Goal: Communication & Community: Answer question/provide support

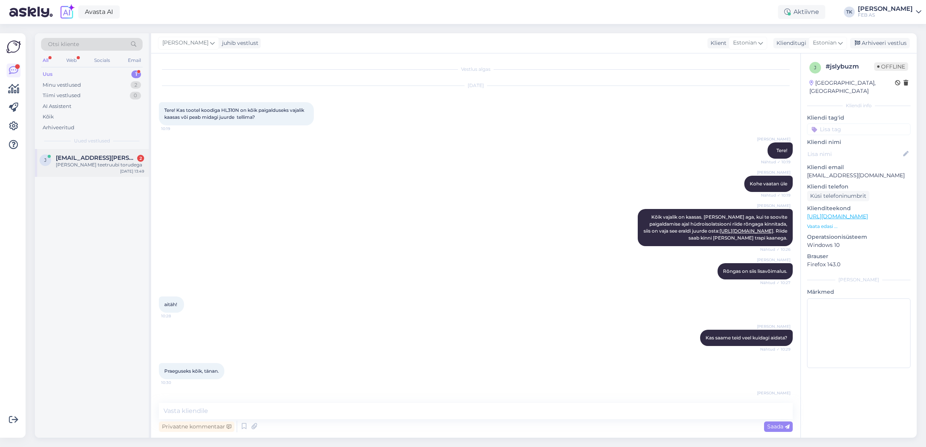
scroll to position [105, 0]
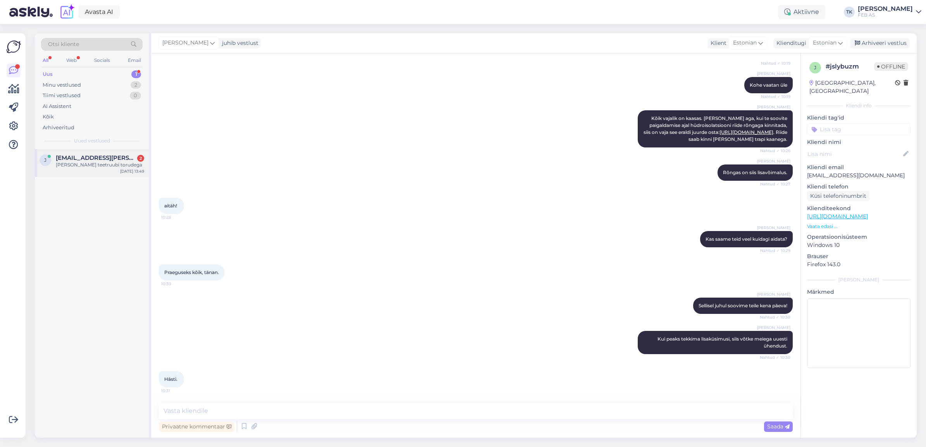
click at [100, 165] on div "[PERSON_NAME] teetruubi torudega" at bounding box center [100, 165] width 88 height 7
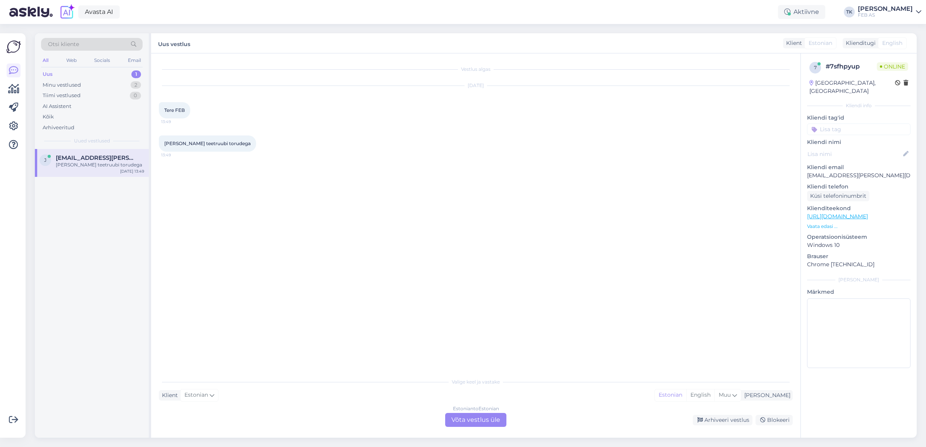
scroll to position [0, 0]
click at [466, 425] on div "Estonian to Estonian Võta vestlus üle" at bounding box center [475, 420] width 61 height 14
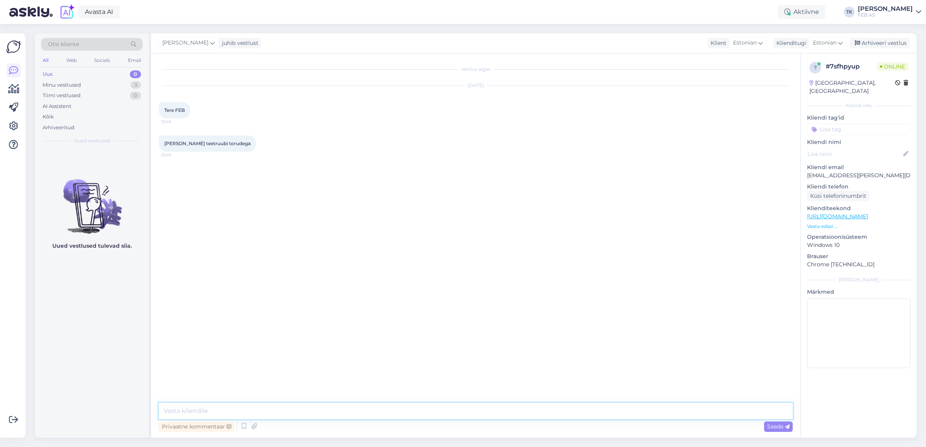
click at [392, 408] on textarea at bounding box center [476, 411] width 634 height 16
click at [177, 410] on textarea "Tere! Kuidas saame teid aidata?" at bounding box center [476, 411] width 634 height 16
type textarea "Tere, [PERSON_NAME]! Kuidas saame teid aidata?"
click at [359, 326] on div "Vestlus algas [DATE] Tere FEB 13:49 [PERSON_NAME] teetruubi torudega 13:49 Trii…" at bounding box center [479, 228] width 641 height 335
drag, startPoint x: 2, startPoint y: 215, endPoint x: 0, endPoint y: 118, distance: 97.2
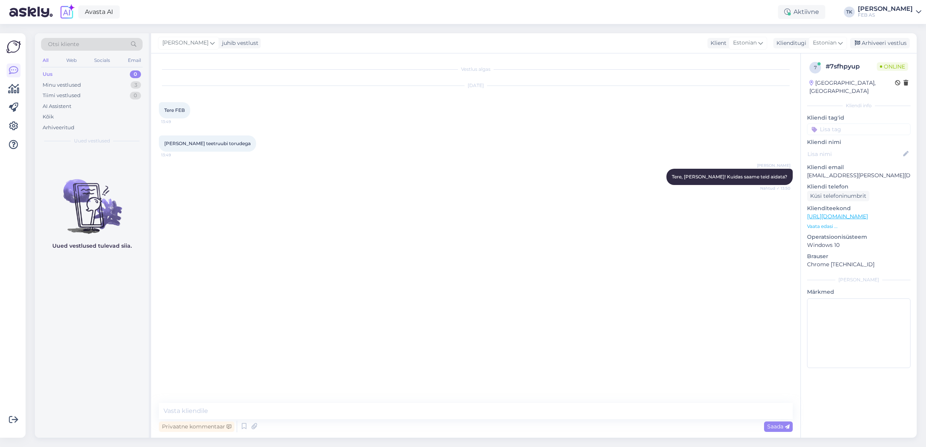
click at [5, 93] on div "Võimalused Veendu, et Askly loob sulle väärtust. Sulge Ühenda FB ja IG sõnumid …" at bounding box center [13, 235] width 26 height 405
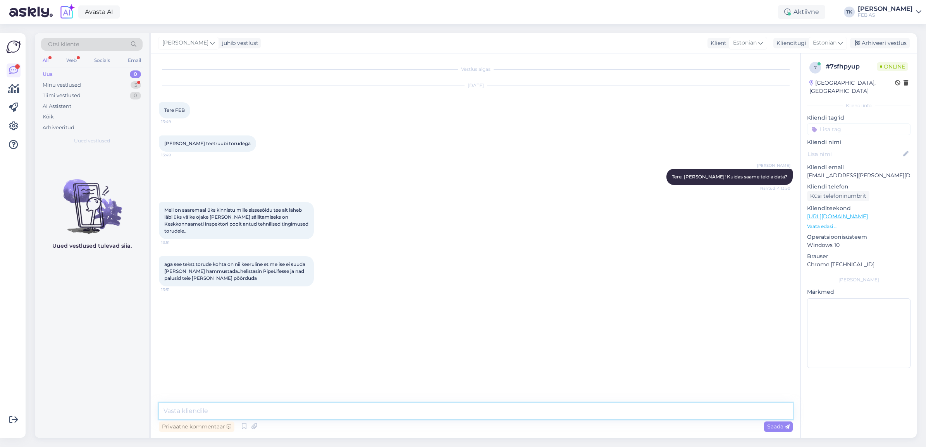
click at [412, 414] on textarea at bounding box center [476, 411] width 634 height 16
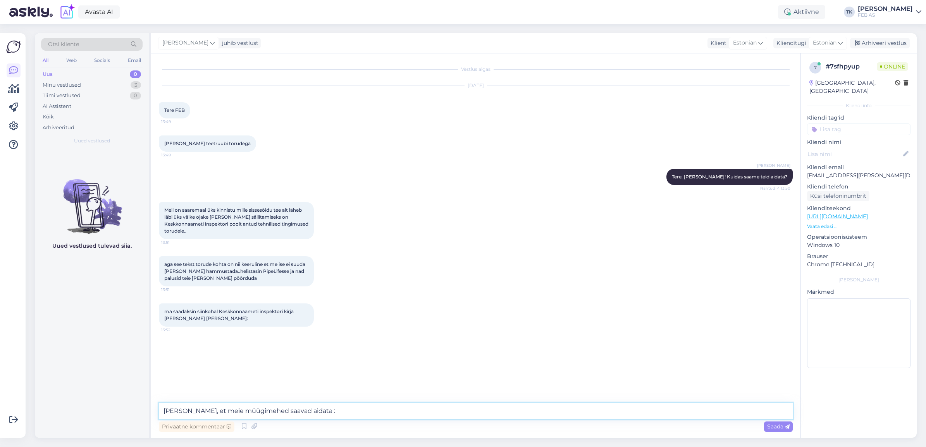
type textarea "[PERSON_NAME], et meie müügimehed saavad aidata :)"
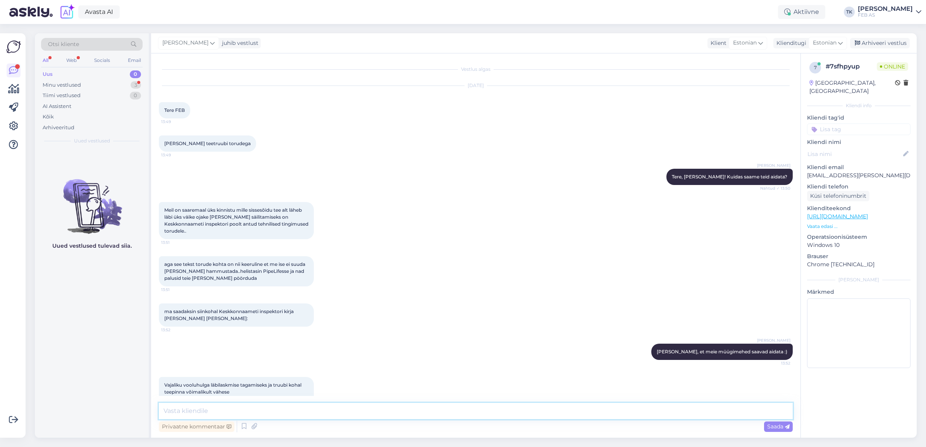
scroll to position [82, 0]
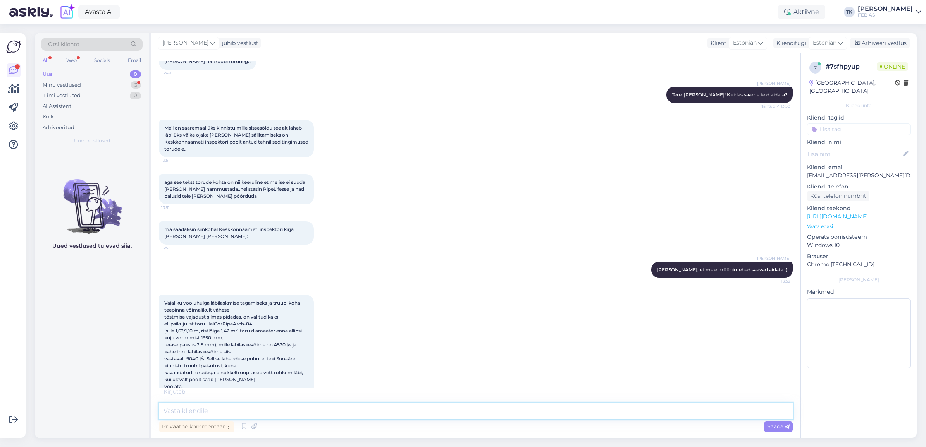
click at [412, 414] on textarea at bounding box center [476, 411] width 634 height 16
type textarea "saadan kirjelduse meie müügimehele. Ta võtab teiega ühendust. Küsin veel [PERSO…"
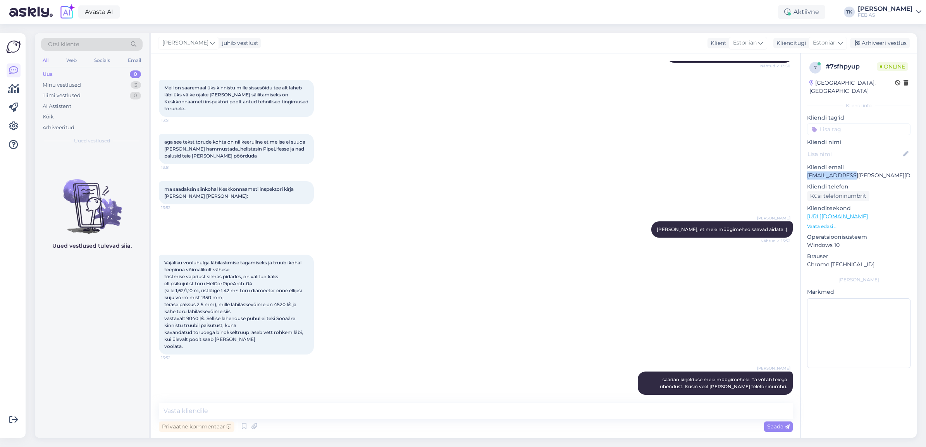
drag, startPoint x: 863, startPoint y: 169, endPoint x: 807, endPoint y: 171, distance: 56.2
click at [807, 172] on p "[EMAIL_ADDRESS][PERSON_NAME][DOMAIN_NAME]" at bounding box center [858, 176] width 103 height 8
copy p "[EMAIL_ADDRESS][PERSON_NAME][DOMAIN_NAME]"
click at [292, 407] on textarea at bounding box center [476, 411] width 634 height 16
paste textarea "[EMAIL_ADDRESS][PERSON_NAME][DOMAIN_NAME]"
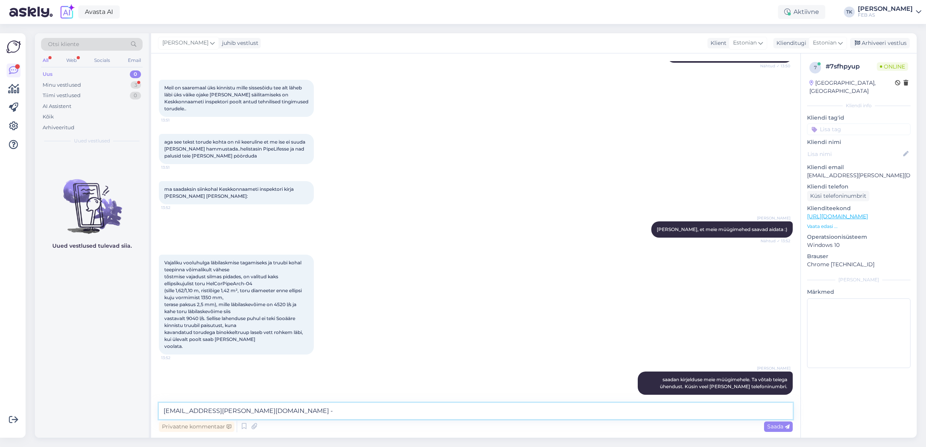
scroll to position [163, 0]
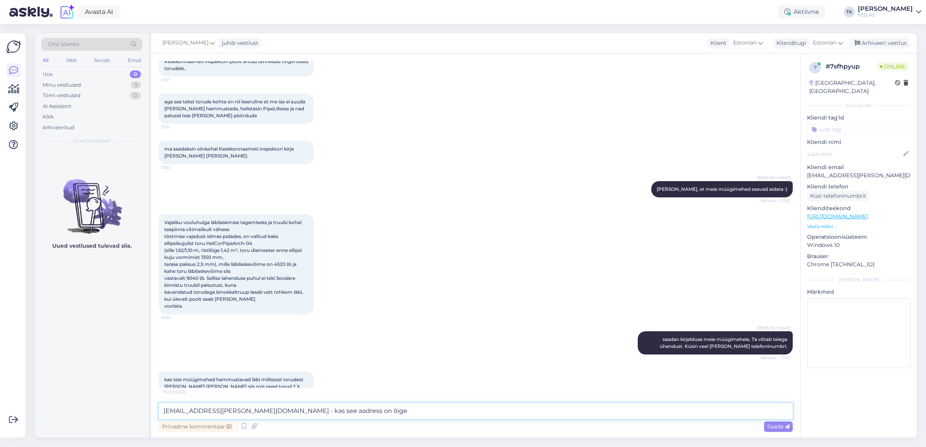
type textarea "[EMAIL_ADDRESS][PERSON_NAME][DOMAIN_NAME] - kas see aadress on õige?"
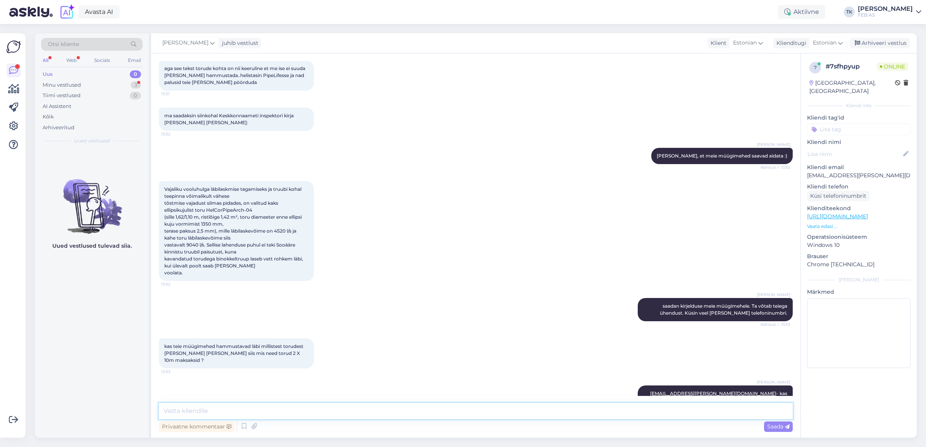
scroll to position [229, 0]
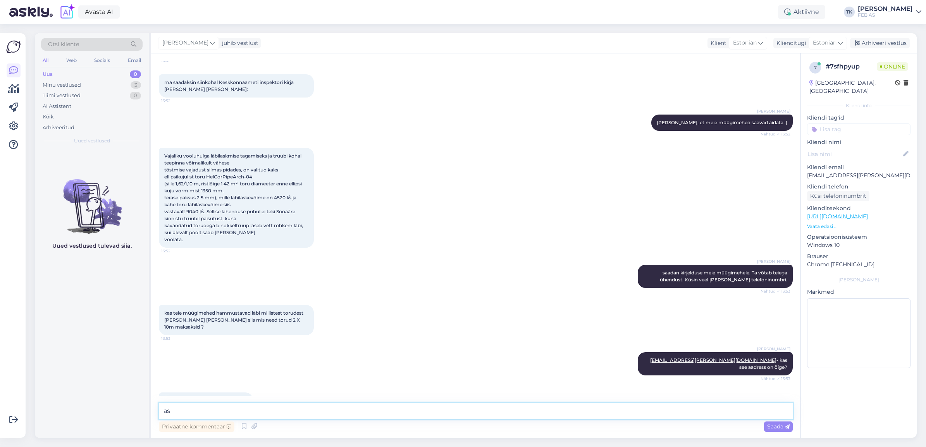
type textarea "a"
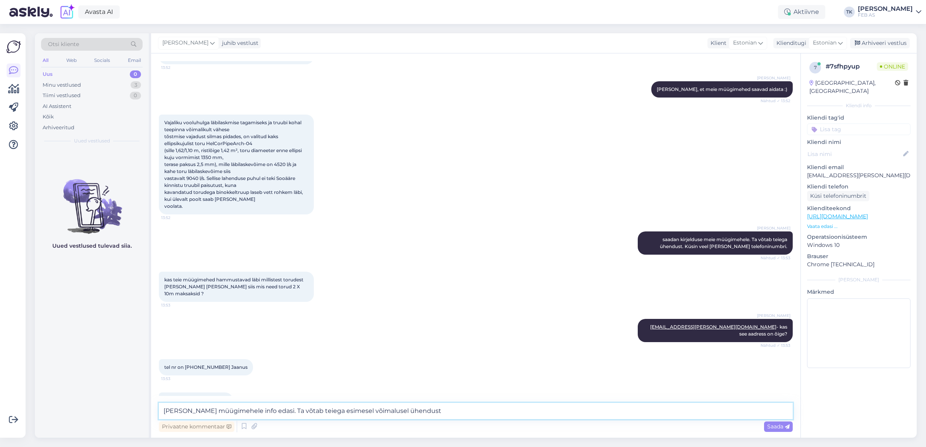
type textarea "[PERSON_NAME] müügimehele info edasi. Ta võtab teiega esimesel võimalusel ühend…"
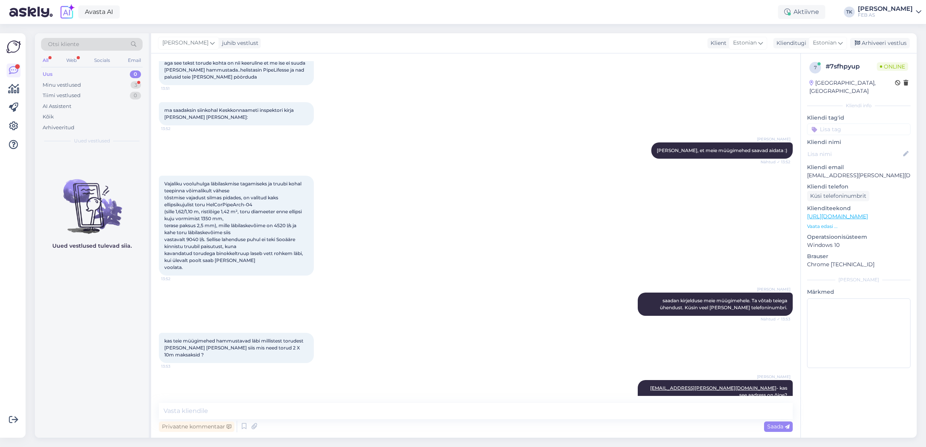
scroll to position [239, 0]
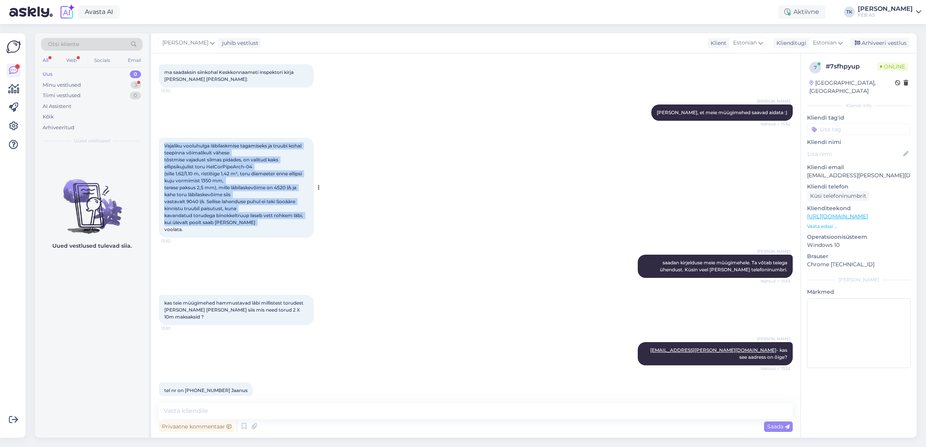
drag, startPoint x: 164, startPoint y: 139, endPoint x: 200, endPoint y: 221, distance: 90.2
click at [201, 224] on div "Vajaliku vooluhulga läbilaskmise tagamiseks ja truubi kohal teepinna võimalikul…" at bounding box center [236, 188] width 155 height 100
copy span "Vajaliku vooluhulga läbilaskmise tagamiseks ja truubi kohal teepinna võimalikul…"
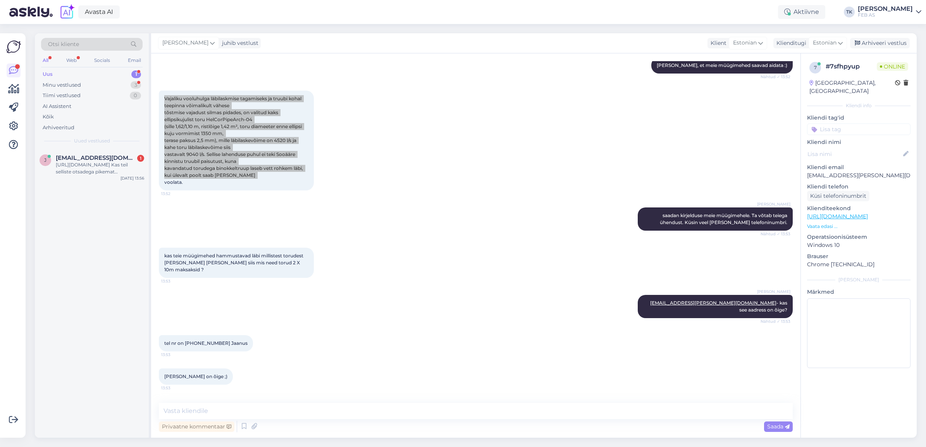
scroll to position [288, 0]
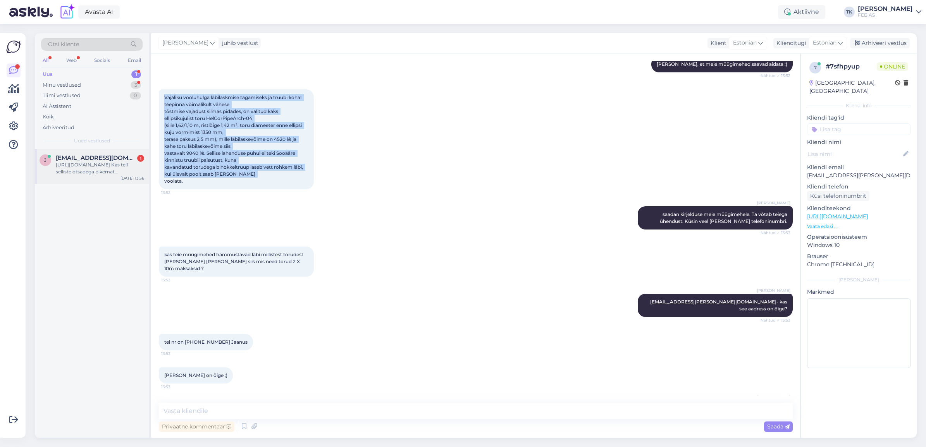
click at [89, 182] on div "[PERSON_NAME] [PERSON_NAME][EMAIL_ADDRESS][DOMAIN_NAME] 1 [URL][DOMAIN_NAME] Ka…" at bounding box center [92, 166] width 114 height 35
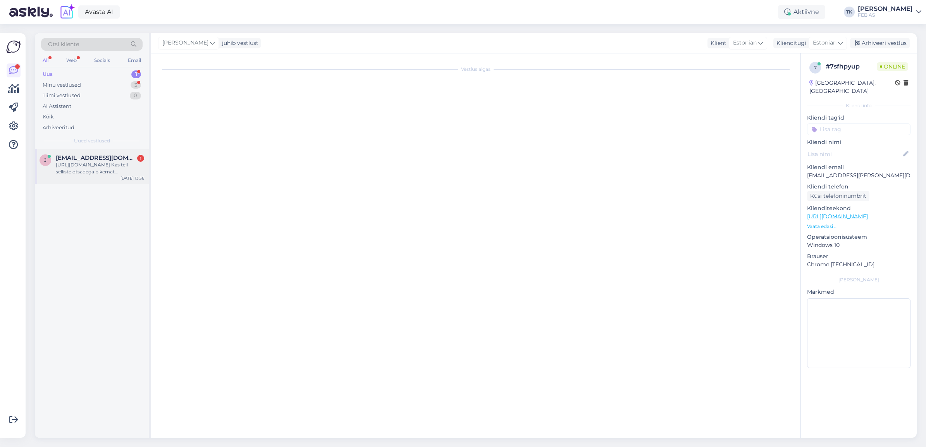
scroll to position [0, 0]
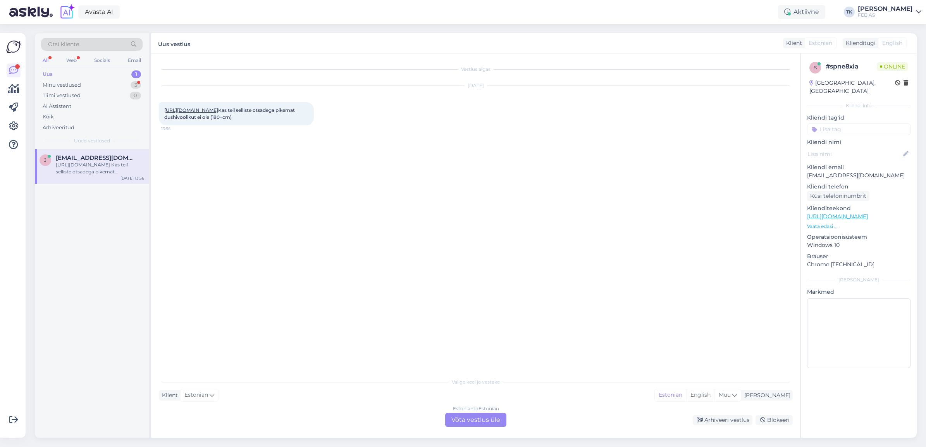
click at [470, 421] on div "Estonian to Estonian Võta vestlus üle" at bounding box center [475, 420] width 61 height 14
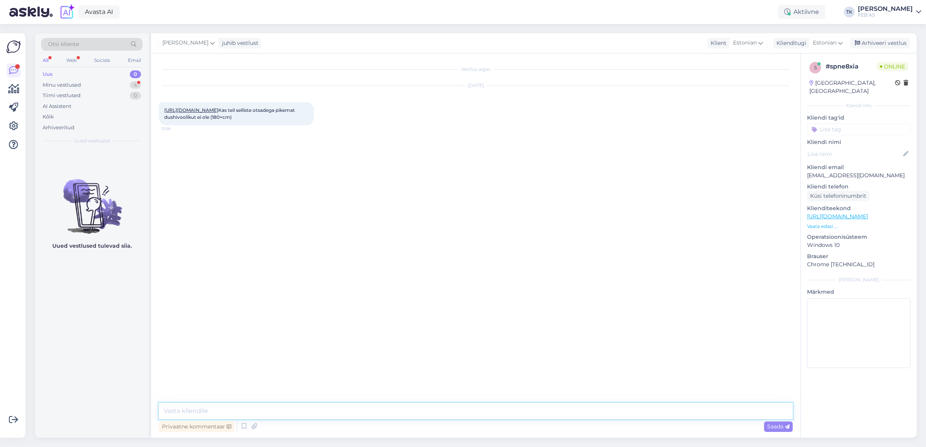
click at [308, 407] on textarea at bounding box center [476, 411] width 634 height 16
type textarea "Tere!"
type textarea "Kohe vaatan"
click at [95, 89] on div "Minu vestlused 4" at bounding box center [91, 85] width 101 height 11
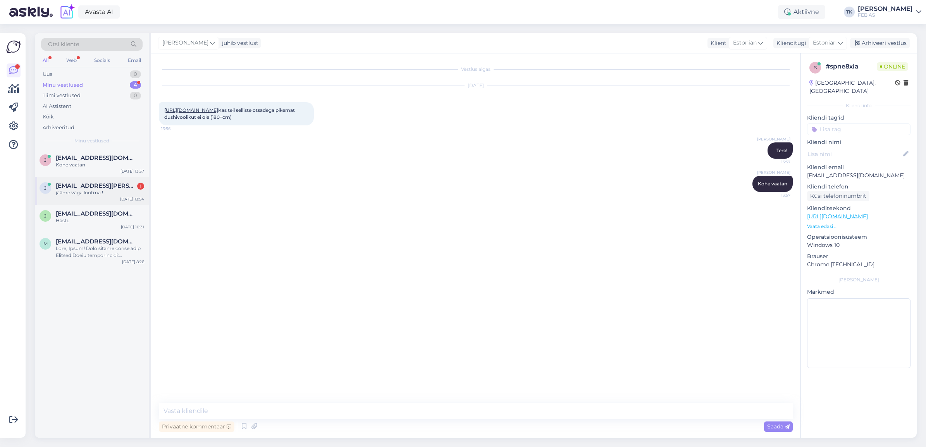
click at [106, 192] on div "jääme väga lootma !" at bounding box center [100, 192] width 88 height 7
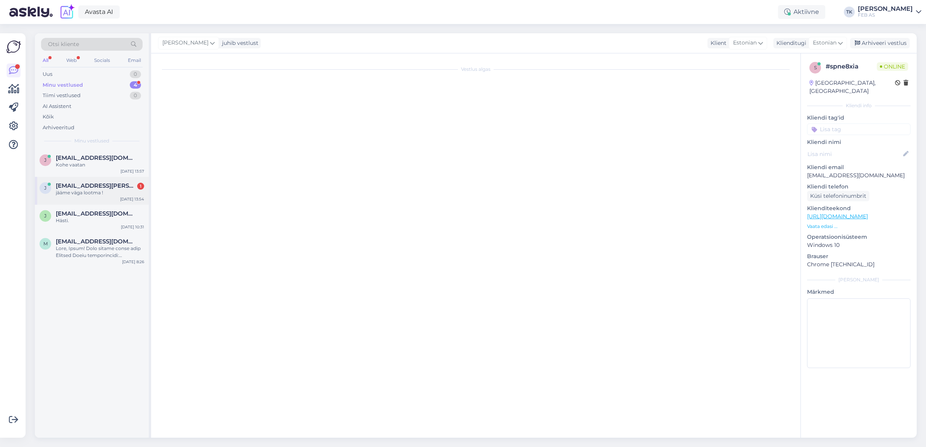
scroll to position [336, 0]
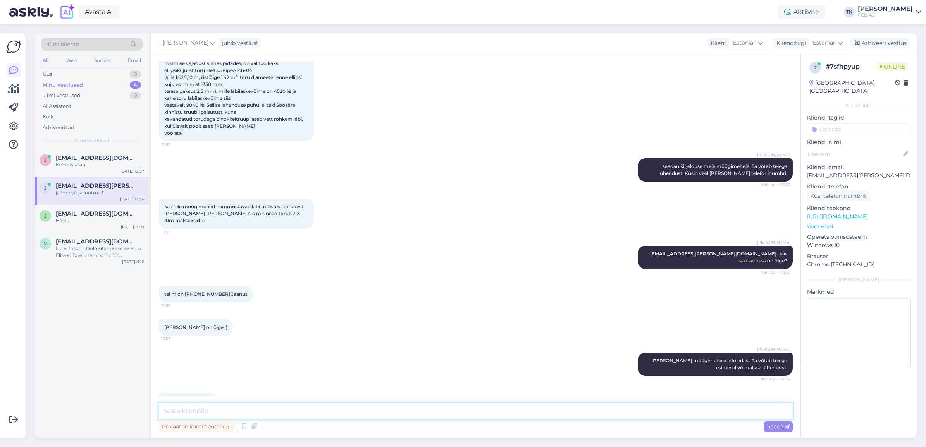
click at [287, 407] on textarea at bounding box center [476, 411] width 634 height 16
type textarea "Soovime teile hetkel kena päeva!"
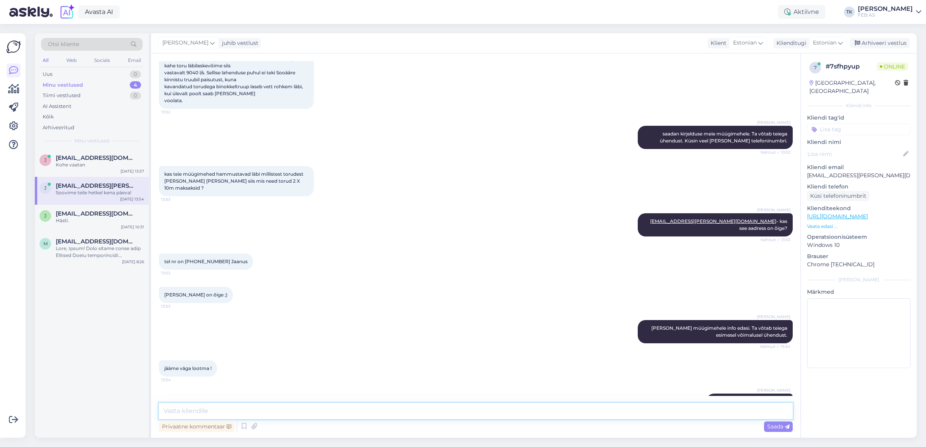
scroll to position [369, 0]
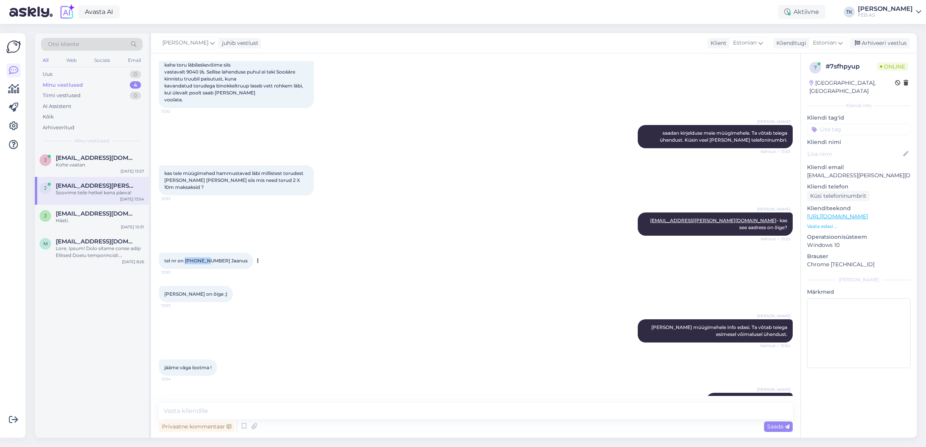
drag, startPoint x: 185, startPoint y: 241, endPoint x: 206, endPoint y: 241, distance: 20.5
click at [206, 258] on span "tel nr on [PHONE_NUMBER] Jaanus" at bounding box center [205, 261] width 83 height 6
copy span "50 33207"
click at [821, 172] on p "[EMAIL_ADDRESS][PERSON_NAME][DOMAIN_NAME]" at bounding box center [858, 176] width 103 height 8
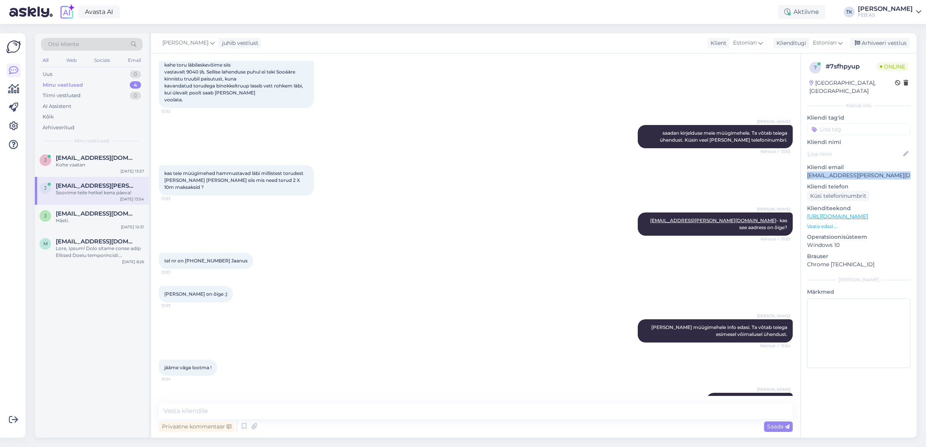
click at [821, 172] on p "[EMAIL_ADDRESS][PERSON_NAME][DOMAIN_NAME]" at bounding box center [858, 176] width 103 height 8
copy p "[EMAIL_ADDRESS][PERSON_NAME][DOMAIN_NAME]"
click at [871, 314] on textarea at bounding box center [858, 334] width 103 height 70
type textarea "Suunatud Andrele"
click at [892, 242] on div "7 # 7sfhpyup Online [GEOGRAPHIC_DATA], [GEOGRAPHIC_DATA] Kliendi info Kliendi t…" at bounding box center [859, 216] width 116 height 326
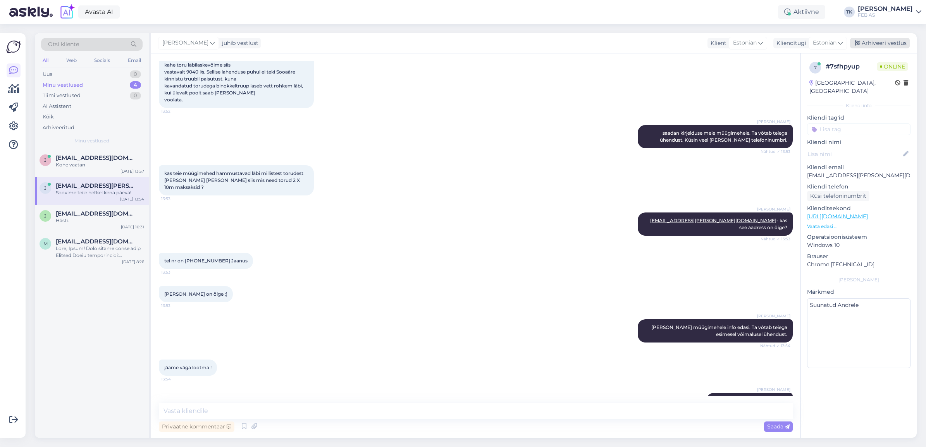
click at [885, 43] on div "Arhiveeri vestlus" at bounding box center [880, 43] width 60 height 10
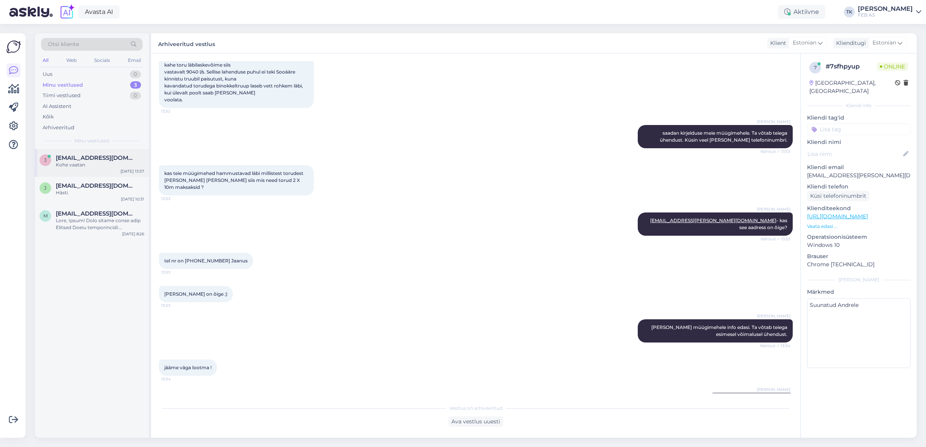
click at [91, 154] on div "[PERSON_NAME] [PERSON_NAME][EMAIL_ADDRESS][DOMAIN_NAME] Kohe vaatan [DATE] 13:57" at bounding box center [92, 163] width 114 height 28
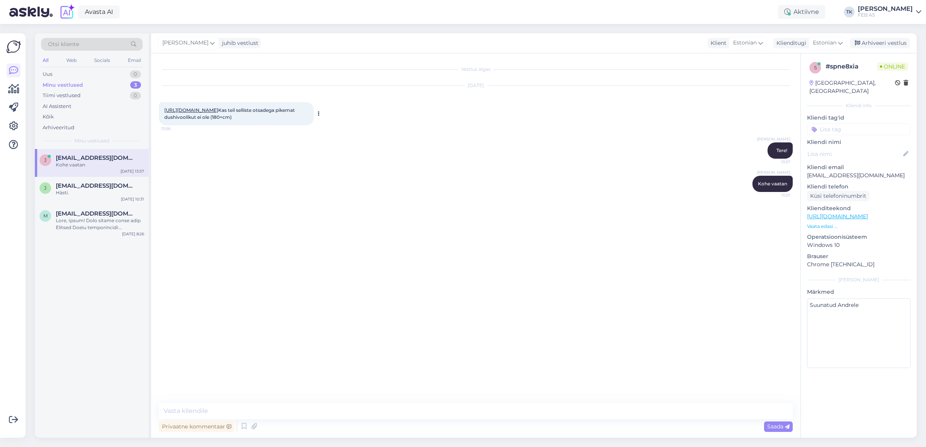
click at [218, 111] on link "[URL][DOMAIN_NAME]" at bounding box center [191, 110] width 54 height 6
click at [242, 400] on div "Vestlus algas [DATE] [URL][DOMAIN_NAME] Kas teil selliste otsadega pikemat dush…" at bounding box center [475, 245] width 649 height 385
click at [238, 406] on textarea at bounding box center [476, 411] width 634 height 16
type textarea "Kahjuks ei ole sellise mõõduga."
drag, startPoint x: 282, startPoint y: 407, endPoint x: 126, endPoint y: 411, distance: 156.1
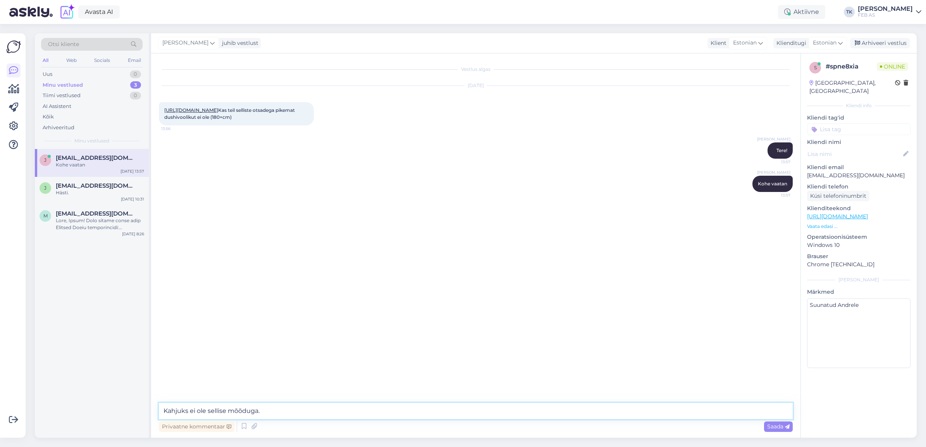
click at [126, 411] on div "Otsi kliente All Web Socials Email Uus 0 Minu vestlused 3 Tiimi vestlused 0 AI …" at bounding box center [476, 235] width 882 height 405
type textarea "Mis segistile te uut voolikut otiste?"
click at [680, 222] on div "Triinu [PERSON_NAME] Mis segistile te uut voolikut otiste? 14:04" at bounding box center [476, 217] width 634 height 33
click at [684, 220] on icon at bounding box center [684, 217] width 5 height 5
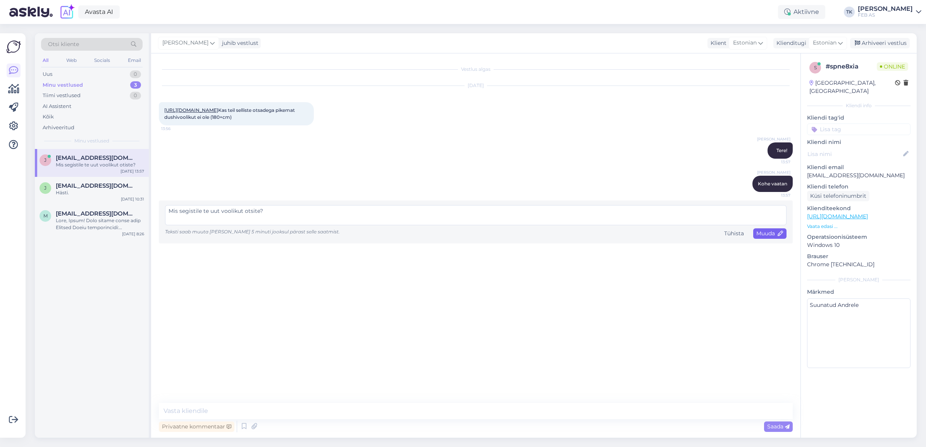
type textarea "Mis segistile te uut voolikut otsite?"
click at [767, 237] on span "Muuda" at bounding box center [769, 233] width 27 height 7
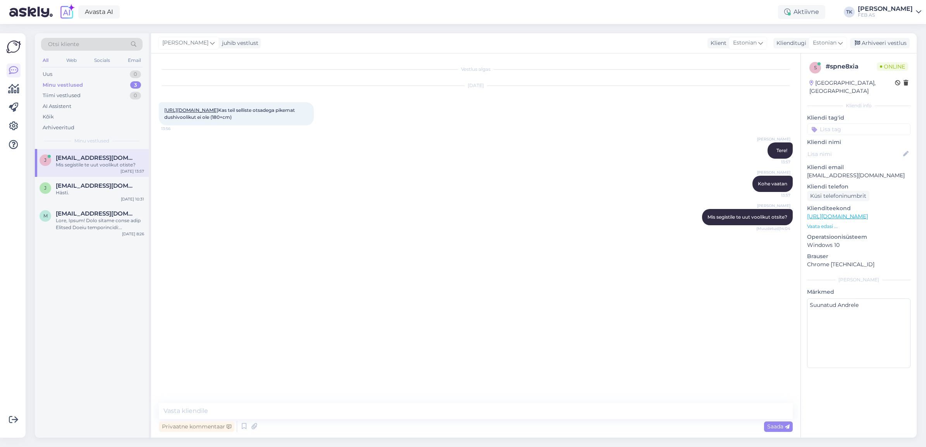
click at [487, 234] on div "Triinu [PERSON_NAME] Mis segistile te uut voolikut otsite? (Muudetud) 14:04" at bounding box center [476, 217] width 634 height 33
click at [105, 188] on span "[EMAIL_ADDRESS][DOMAIN_NAME]" at bounding box center [96, 185] width 81 height 7
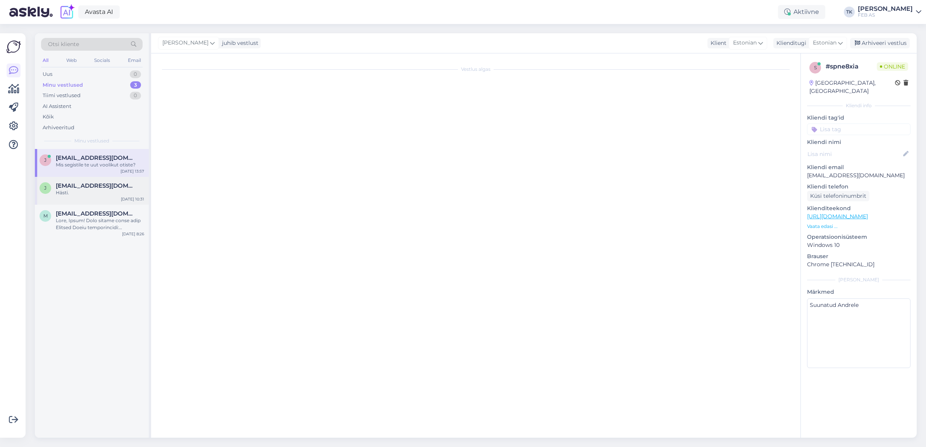
scroll to position [105, 0]
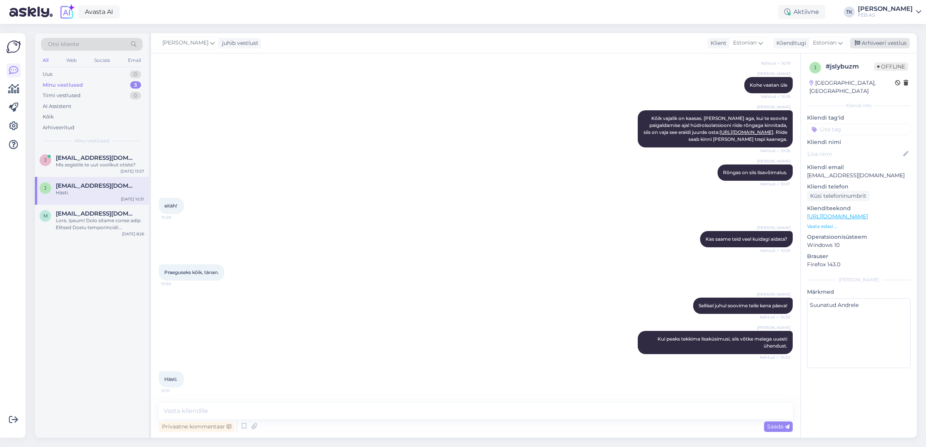
click at [876, 43] on div "Arhiveeri vestlus" at bounding box center [880, 43] width 60 height 10
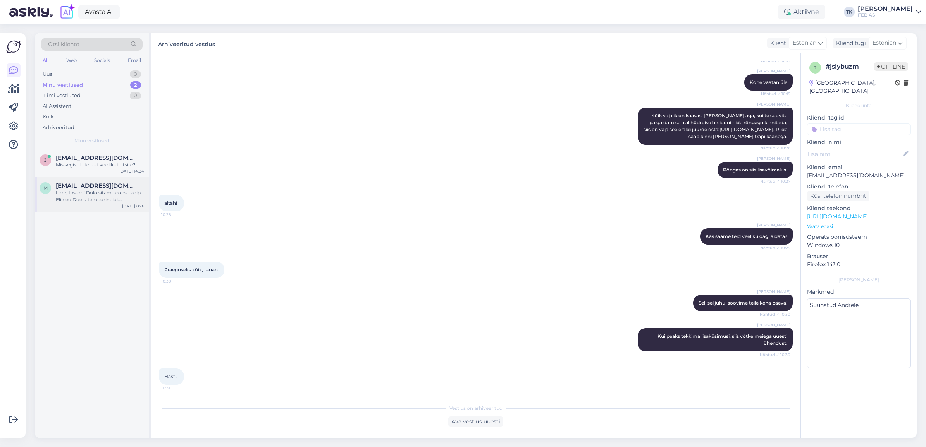
click at [107, 196] on div at bounding box center [100, 196] width 88 height 14
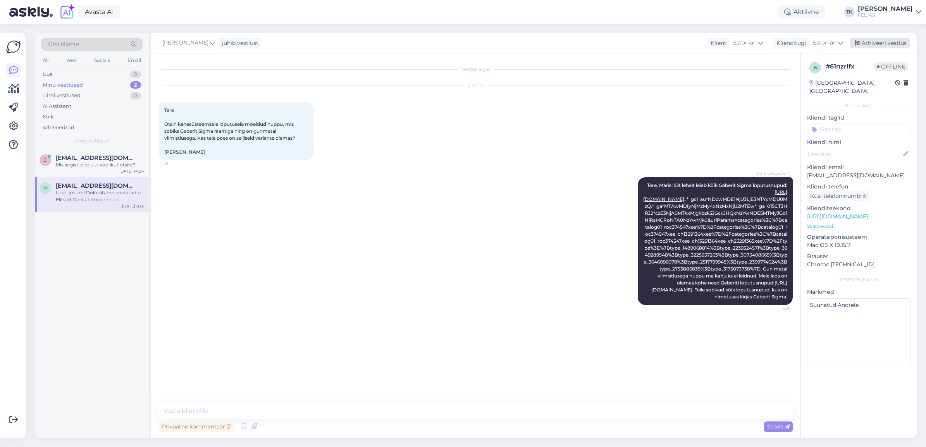
click at [891, 42] on div "Arhiveeri vestlus" at bounding box center [880, 43] width 60 height 10
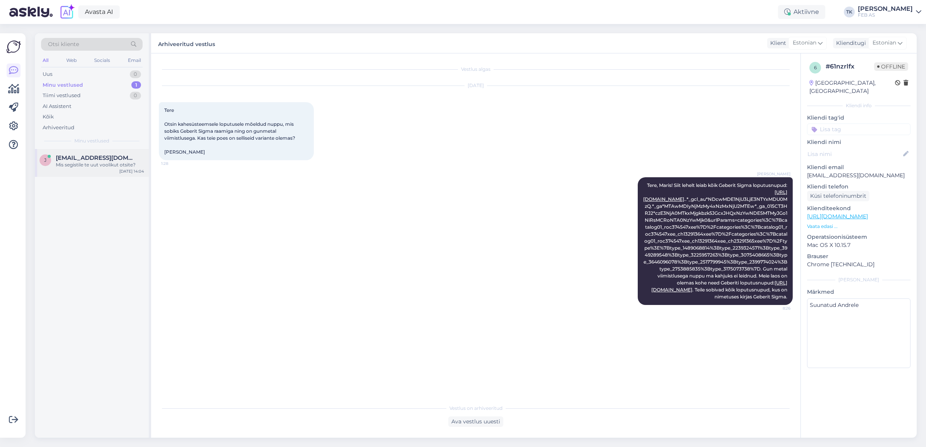
click at [84, 158] on span "[EMAIL_ADDRESS][DOMAIN_NAME]" at bounding box center [96, 158] width 81 height 7
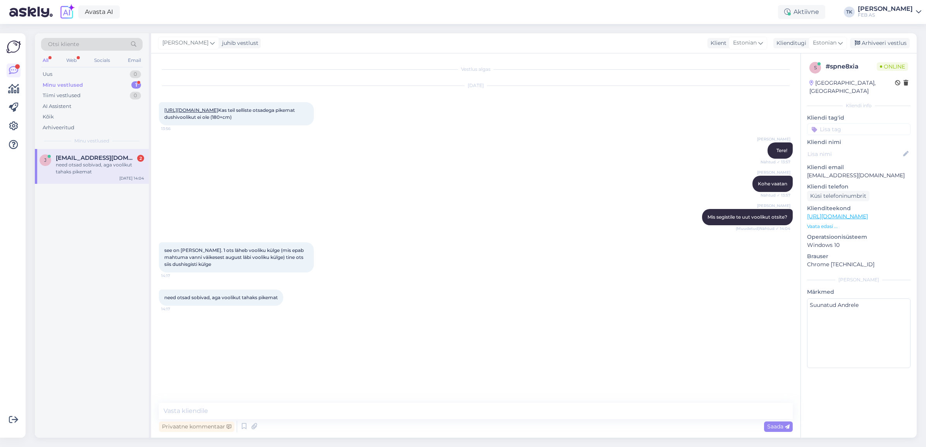
click at [208, 369] on div "Vestlus algas [DATE] [URL][DOMAIN_NAME] Kas teil selliste otsadega pikemat dush…" at bounding box center [479, 228] width 641 height 335
drag, startPoint x: 180, startPoint y: 415, endPoint x: 185, endPoint y: 409, distance: 8.0
click at [181, 414] on textarea at bounding box center [476, 411] width 634 height 16
click at [233, 366] on div "Vestlus algas [DATE] [URL][DOMAIN_NAME] Kas teil selliste otsadega pikemat dush…" at bounding box center [479, 228] width 641 height 335
click at [96, 156] on span "[EMAIL_ADDRESS][DOMAIN_NAME]" at bounding box center [96, 158] width 81 height 7
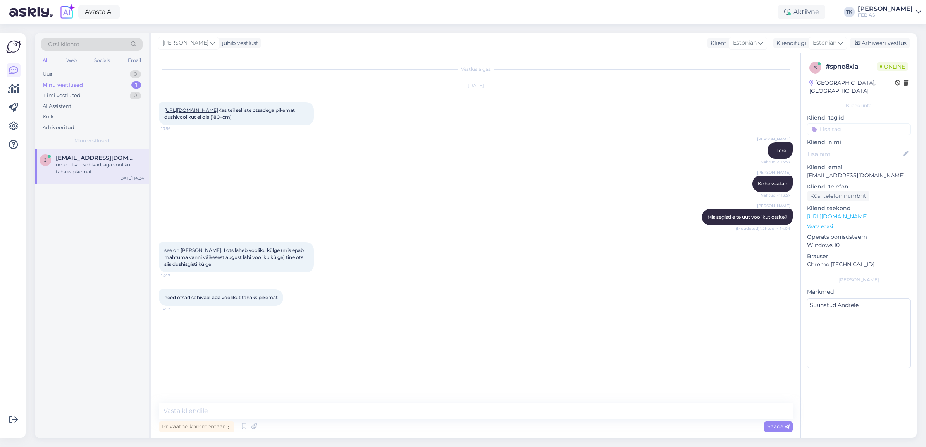
click at [103, 84] on div "Minu vestlused 1" at bounding box center [91, 85] width 101 height 11
click at [223, 408] on textarea at bounding box center [476, 411] width 634 height 16
drag, startPoint x: 239, startPoint y: 406, endPoint x: 86, endPoint y: 419, distance: 154.0
click at [86, 418] on div "Otsi kliente All Web Socials Email Uus 0 Minu vestlused 1 Tiimi vestlused 0 AI …" at bounding box center [476, 235] width 882 height 405
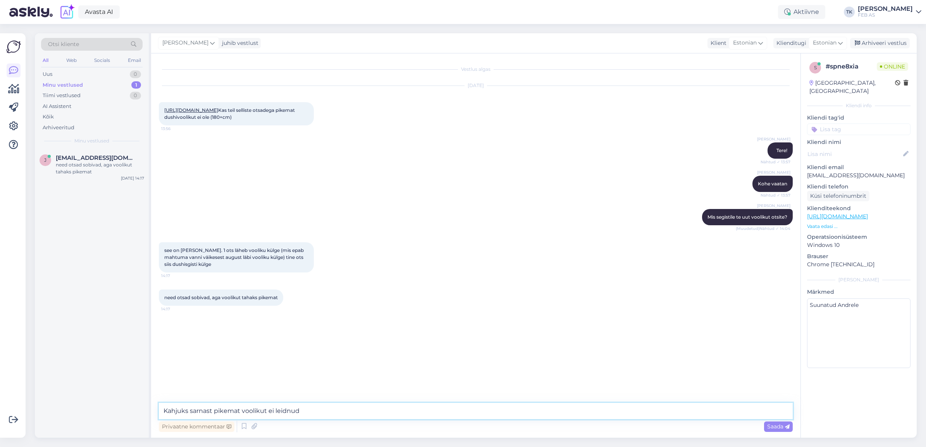
type textarea "Kahjuks sarnast pikemat voolikut ei leidnud."
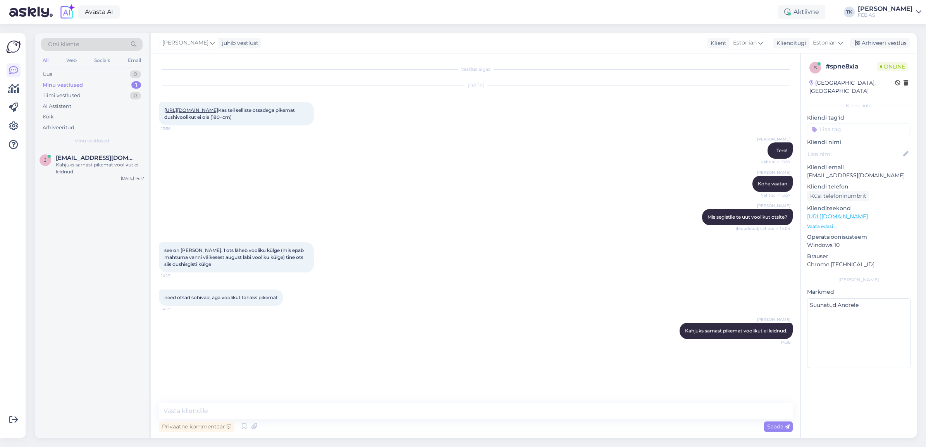
click at [445, 289] on div "need otsad sobivad, aga voolikut tahaks pikemat 14:17" at bounding box center [476, 297] width 634 height 33
click at [284, 415] on textarea at bounding box center [476, 411] width 634 height 16
type textarea "[PERSON_NAME] dušisegisti teil kasutusel on?"
click at [468, 134] on div "[DATE] [URL][DOMAIN_NAME] Kas teil selliste otsadega pikemat dushivoolikut ei o…" at bounding box center [476, 105] width 634 height 57
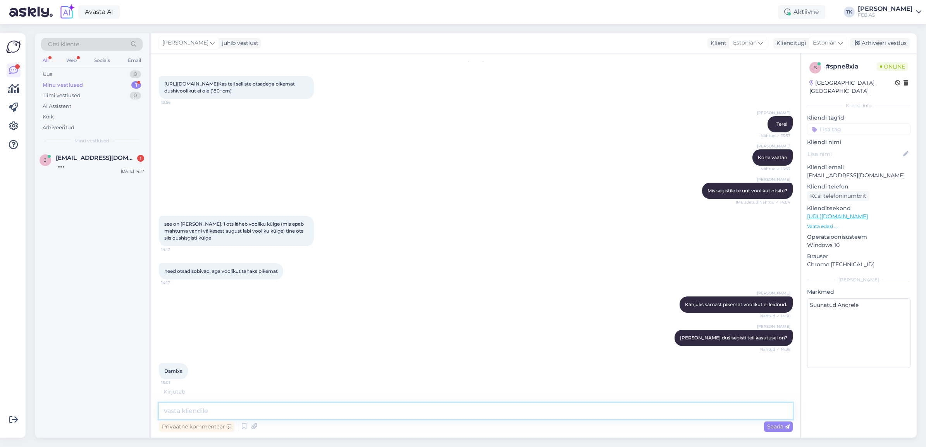
click at [242, 406] on textarea at bounding box center [476, 411] width 634 height 16
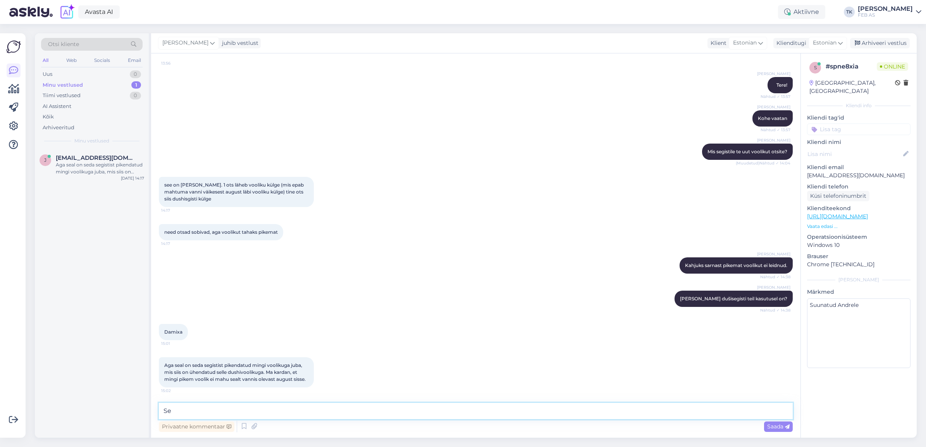
type textarea "S"
click at [401, 409] on textarea "Soovitan pöörduda ettevõtte [PERSON_NAME], kes müüb Damixa tooteid." at bounding box center [476, 411] width 634 height 16
type textarea "Soovitan pöörduda ettevõtte [PERSON_NAME], kes müüb Damixa tooteid. [PERSON_NAM…"
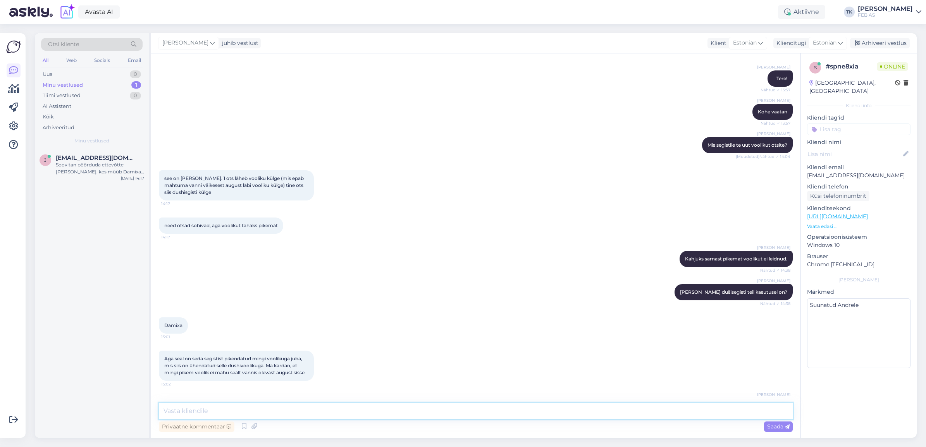
scroll to position [112, 0]
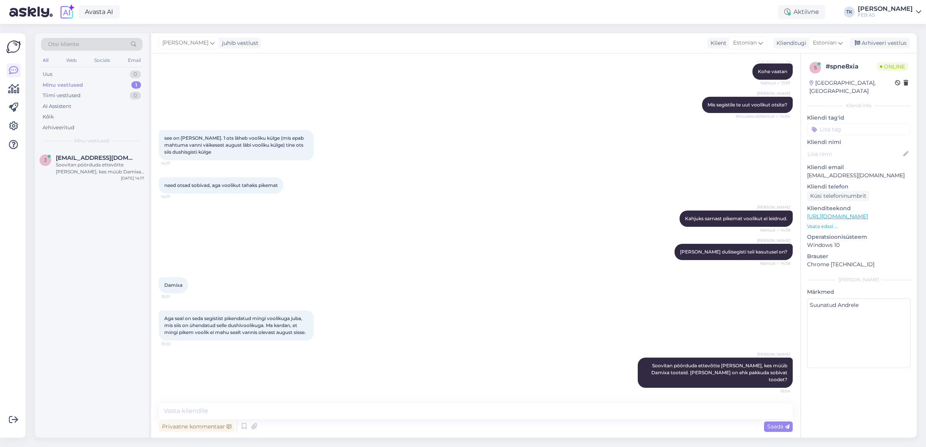
drag, startPoint x: 397, startPoint y: 339, endPoint x: 398, endPoint y: 355, distance: 16.3
click at [397, 347] on div "Aga seal on seda segistist pikendatud mingi voolikuga juba, mis siis on ühendat…" at bounding box center [476, 325] width 634 height 47
click at [529, 412] on textarea at bounding box center [476, 411] width 634 height 16
